Goal: Check status: Check status

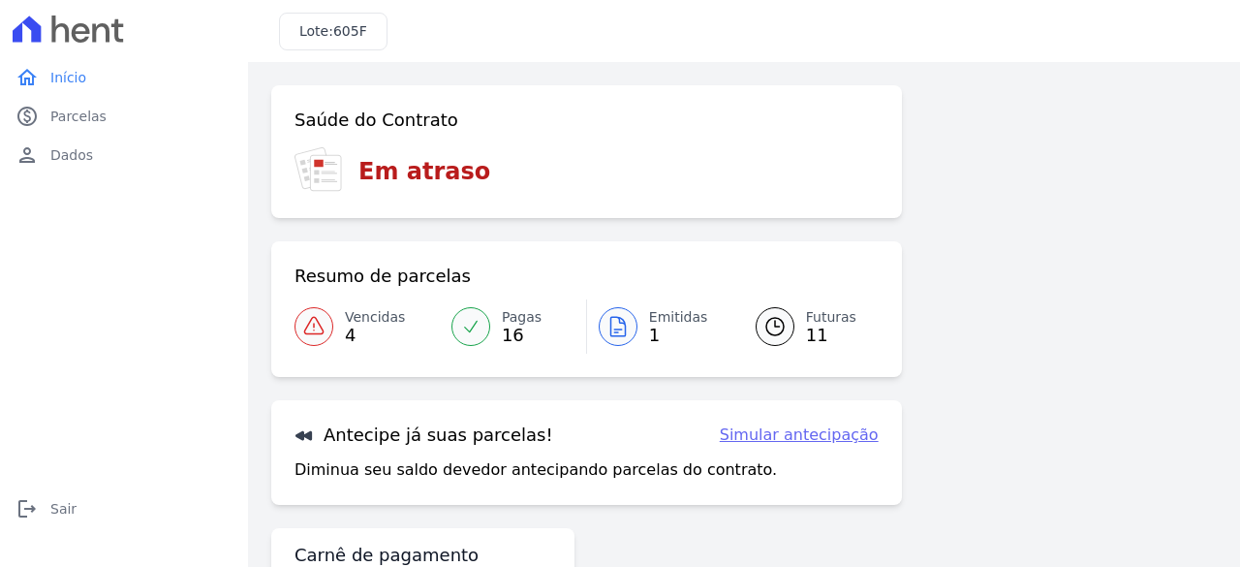
click at [623, 329] on icon at bounding box center [617, 326] width 23 height 23
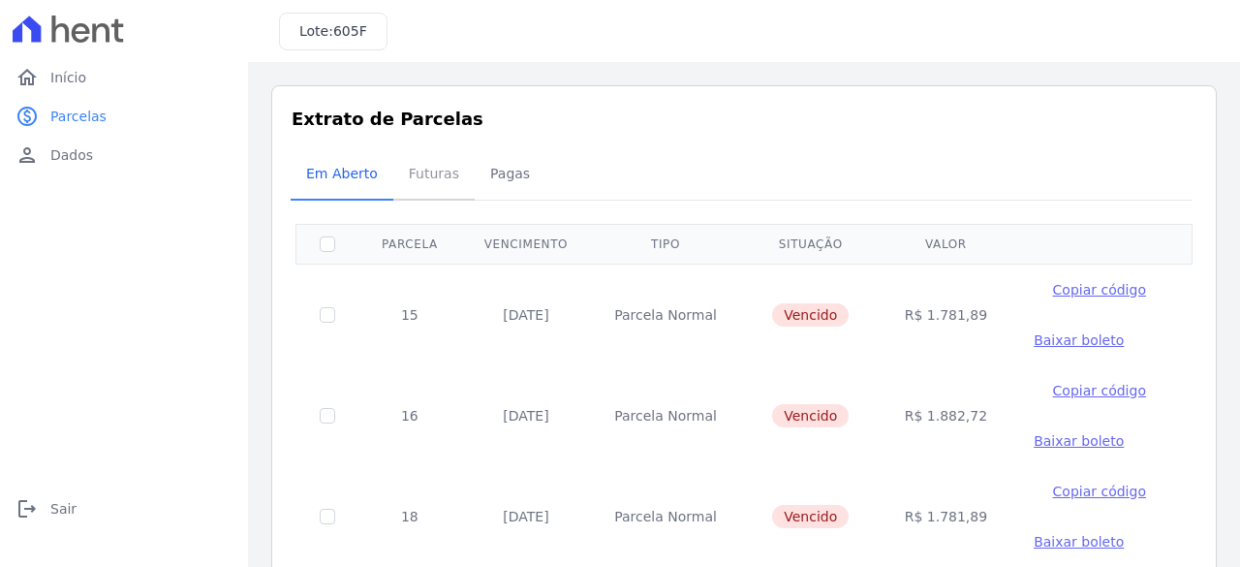
click at [426, 174] on span "Futuras" at bounding box center [434, 173] width 74 height 39
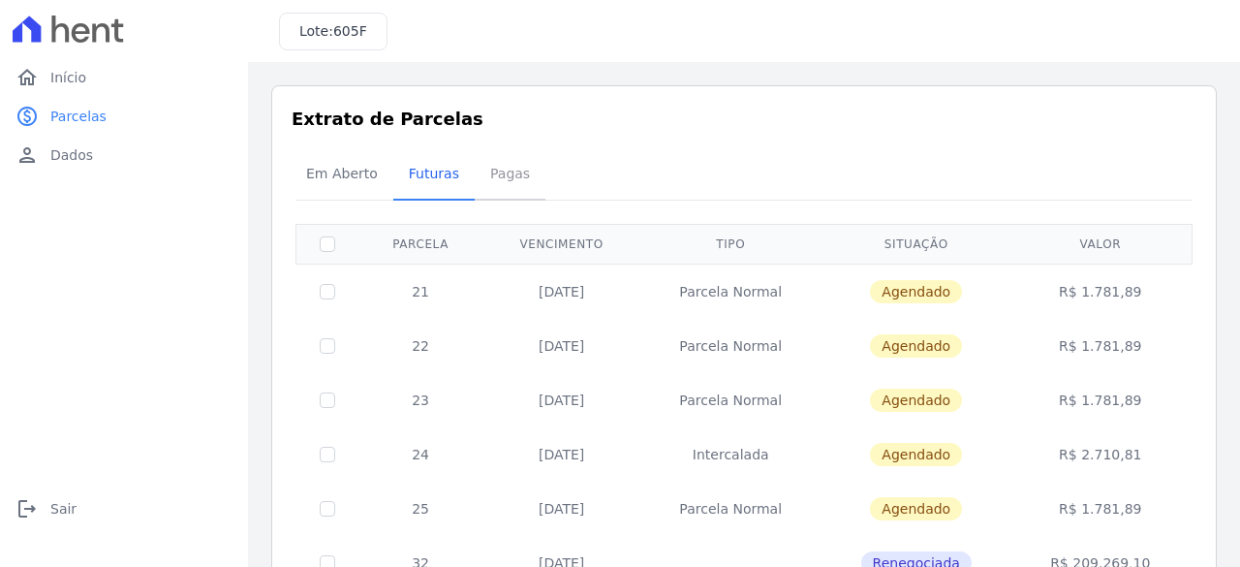
click at [495, 173] on span "Pagas" at bounding box center [510, 173] width 63 height 39
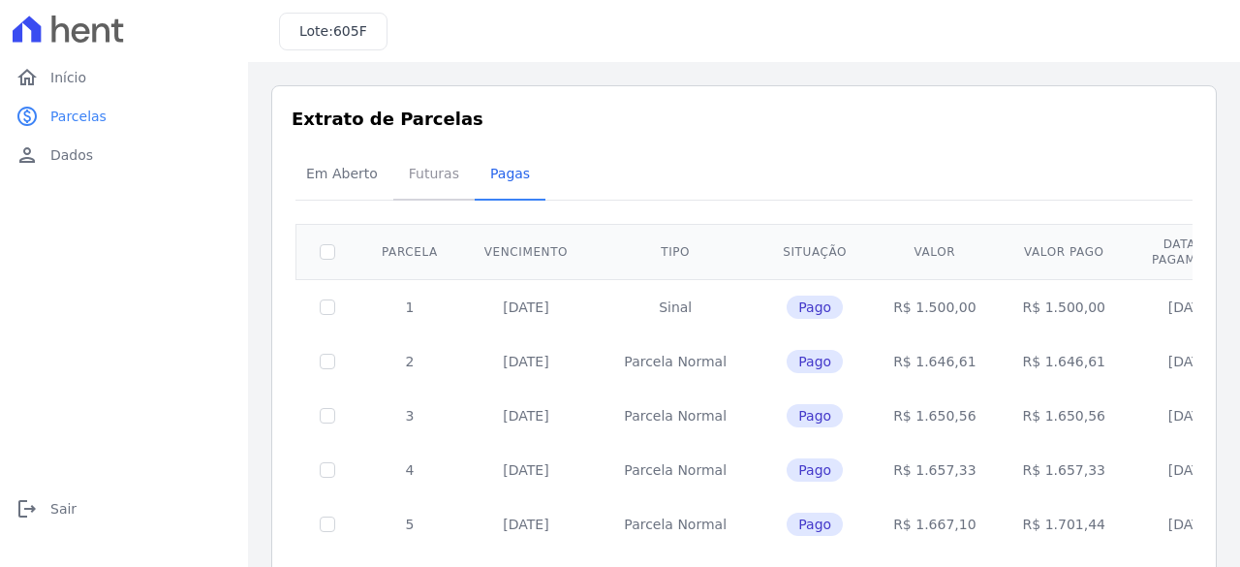
click at [424, 177] on span "Futuras" at bounding box center [434, 173] width 74 height 39
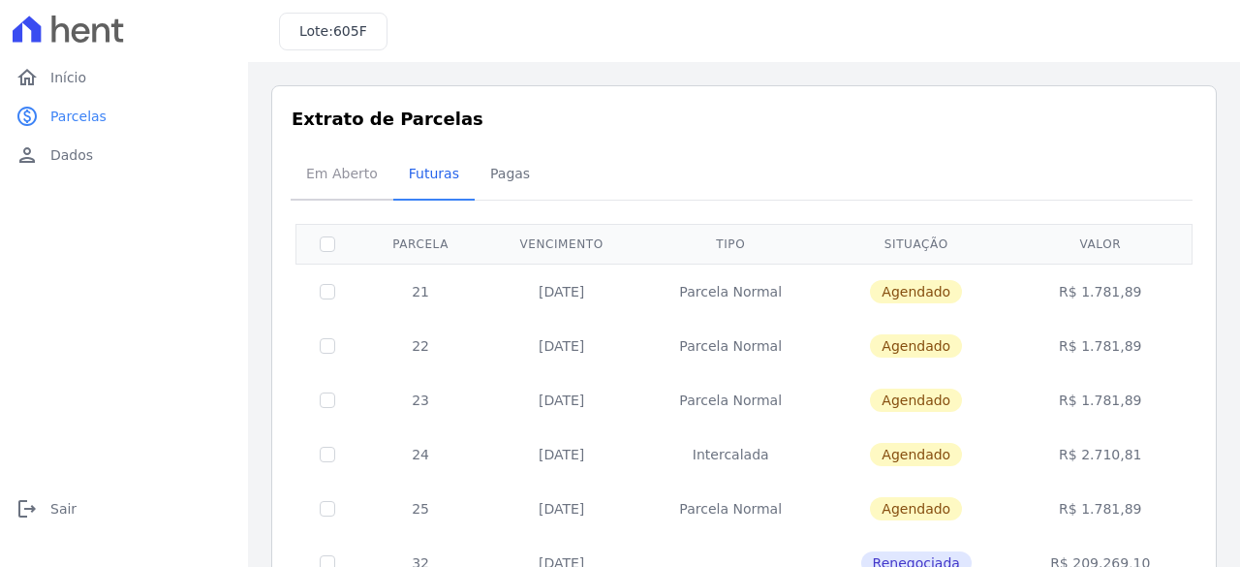
click at [339, 169] on span "Em Aberto" at bounding box center [341, 173] width 95 height 39
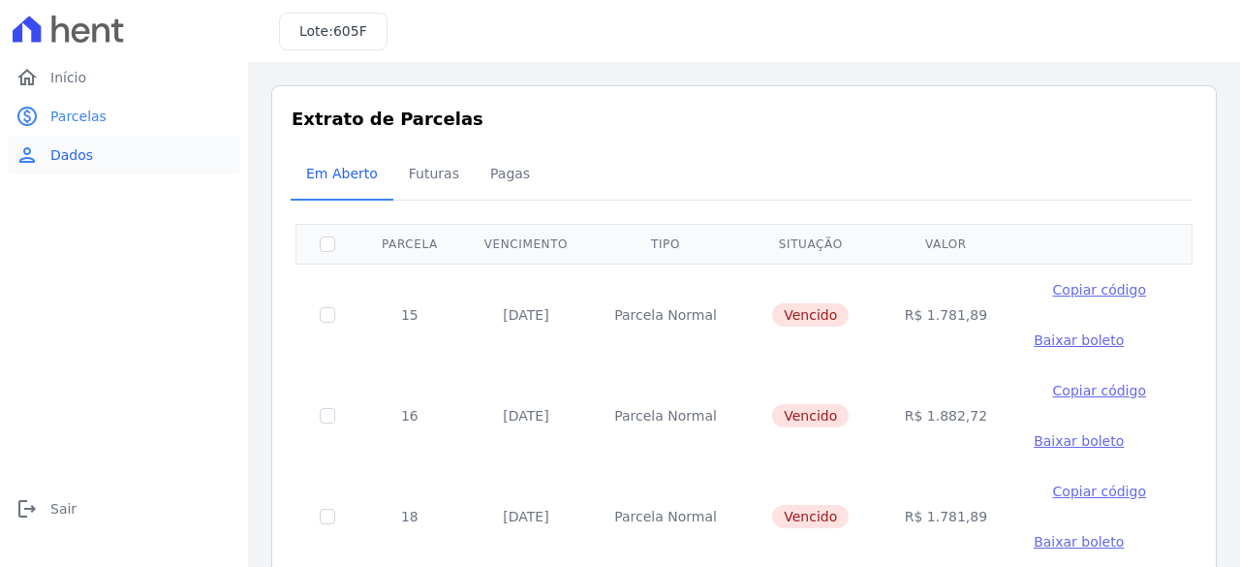
click at [54, 151] on span "Dados" at bounding box center [71, 154] width 43 height 19
